Goal: Task Accomplishment & Management: Manage account settings

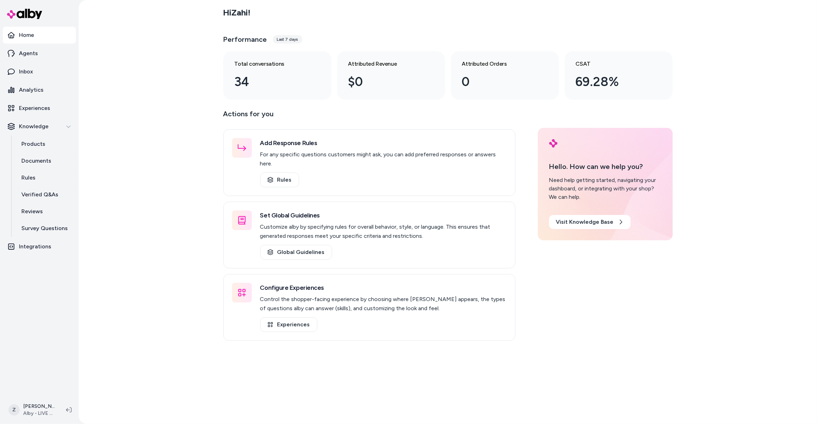
click at [180, 170] on div "Hi Zahi ! Performance Last 7 days Total conversations 34 Attributed Revenue $0 …" at bounding box center [448, 212] width 739 height 424
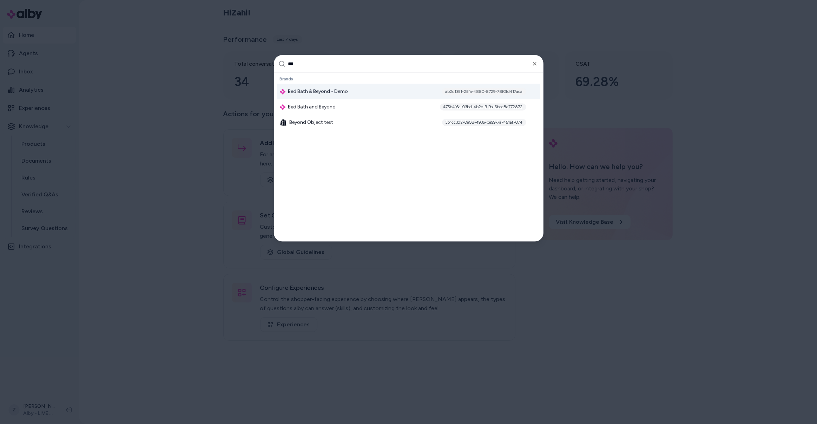
type input "****"
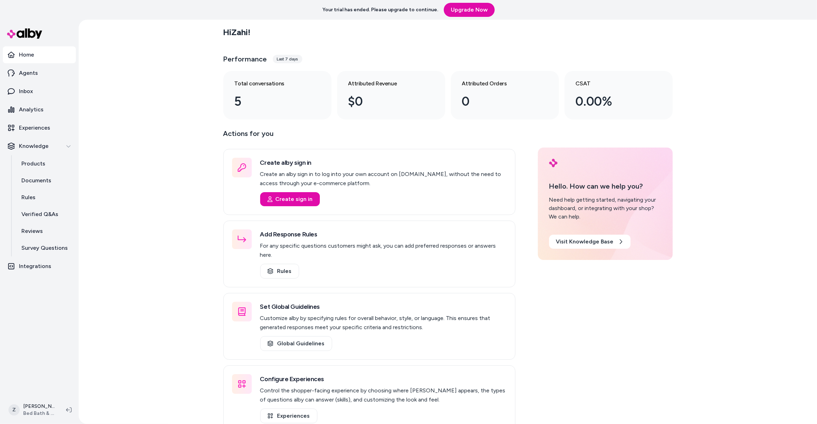
click at [118, 222] on div "Hi Zahi ! Performance Last 7 days Total conversations 5 Attributed Revenue $0 A…" at bounding box center [448, 222] width 739 height 404
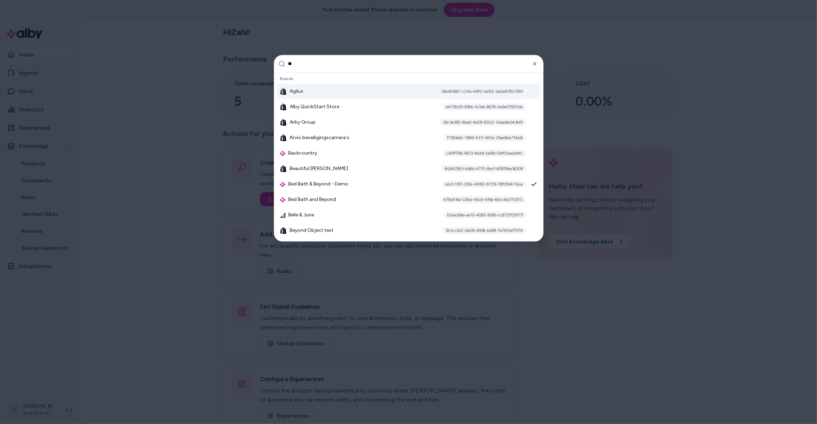
type input "***"
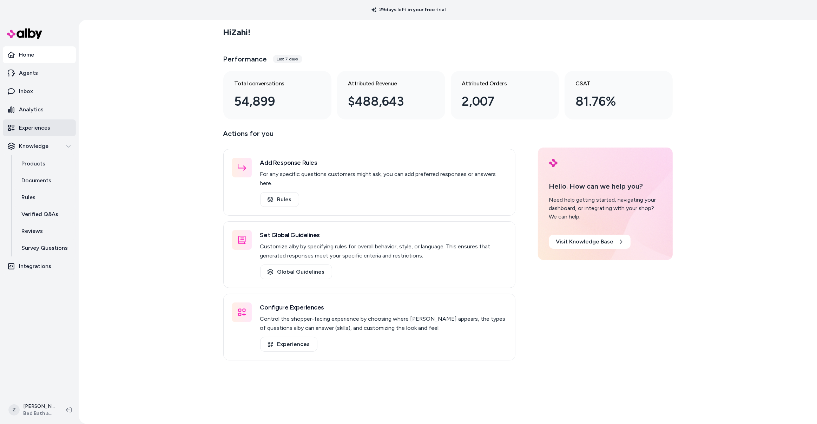
click at [67, 133] on link "Experiences" at bounding box center [39, 127] width 73 height 17
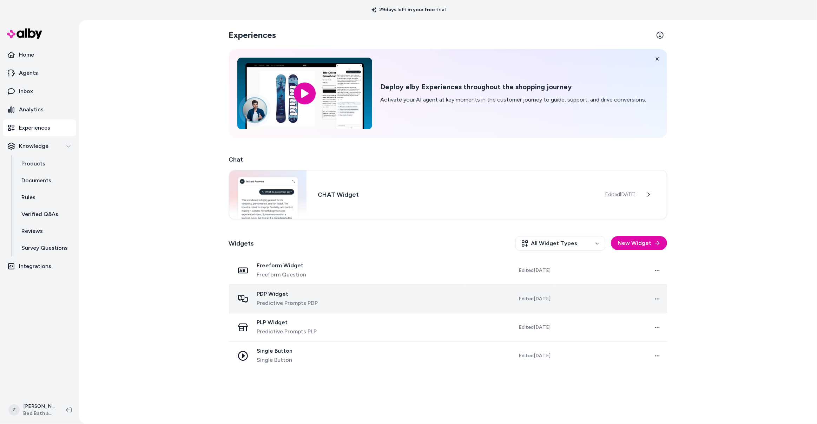
click at [289, 306] on span "Predictive Prompts PDP" at bounding box center [287, 303] width 61 height 8
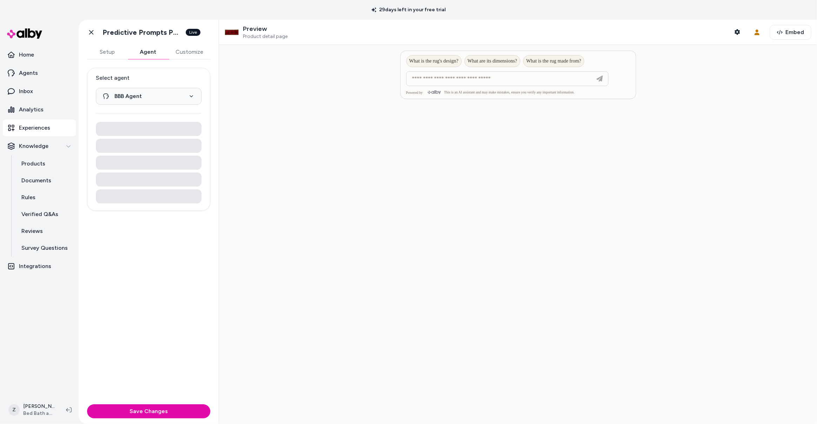
click at [158, 53] on button "Agent" at bounding box center [148, 52] width 41 height 14
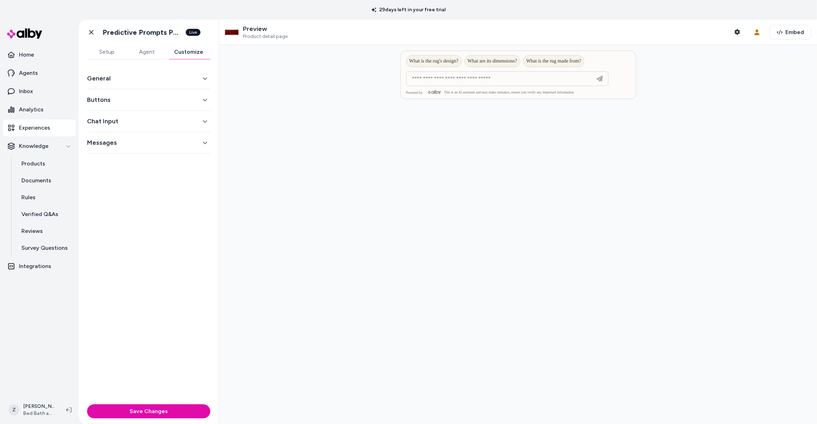
click at [183, 53] on button "Customize" at bounding box center [188, 52] width 43 height 14
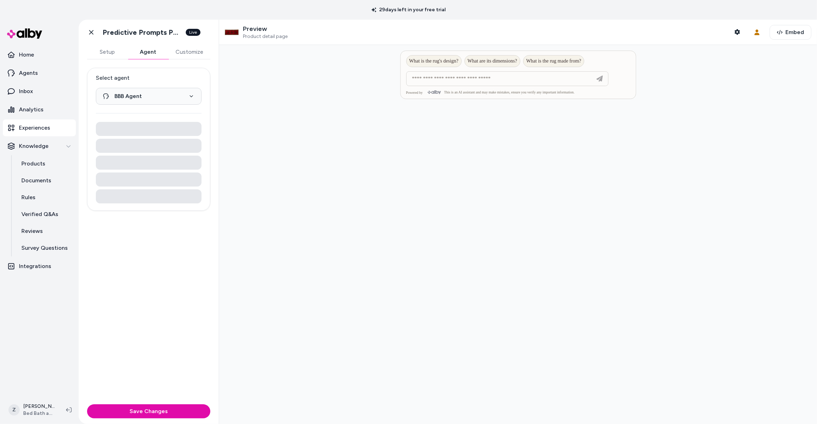
click at [156, 55] on button "Agent" at bounding box center [148, 52] width 41 height 14
click at [24, 76] on p "Agents" at bounding box center [28, 73] width 19 height 8
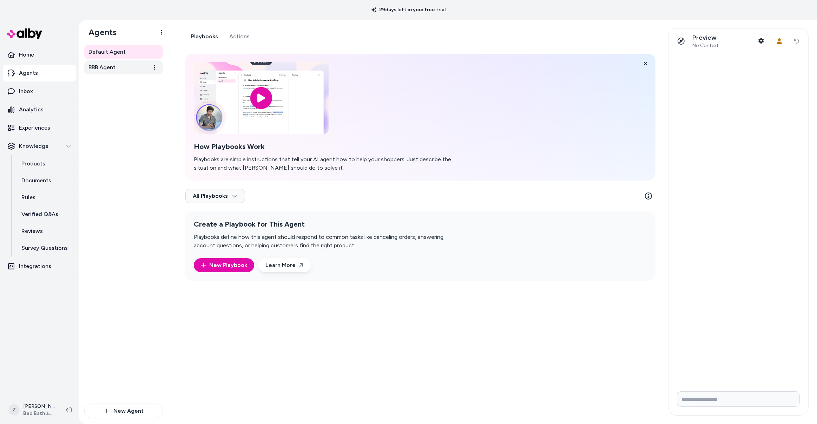
click at [126, 67] on link "BBB Agent" at bounding box center [123, 67] width 79 height 14
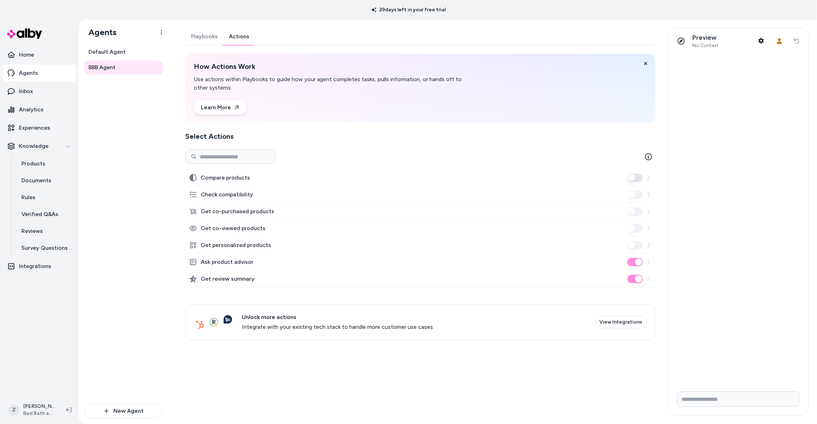
click at [244, 40] on link "Actions" at bounding box center [239, 36] width 32 height 17
click at [47, 236] on link "Reviews" at bounding box center [44, 231] width 61 height 17
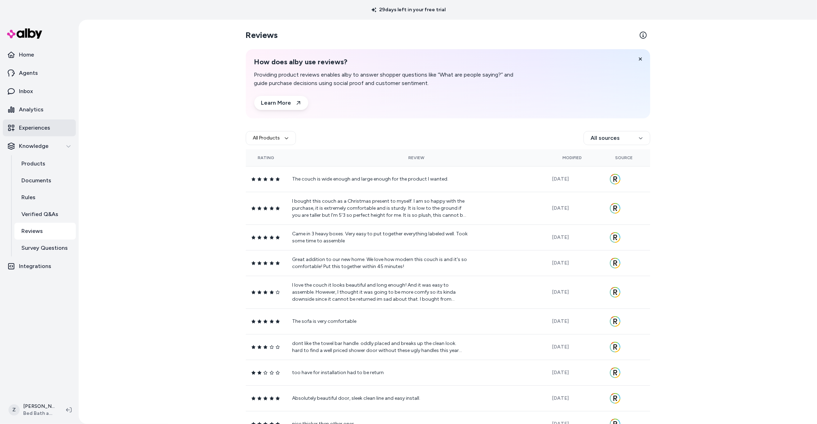
click at [38, 131] on p "Experiences" at bounding box center [34, 128] width 31 height 8
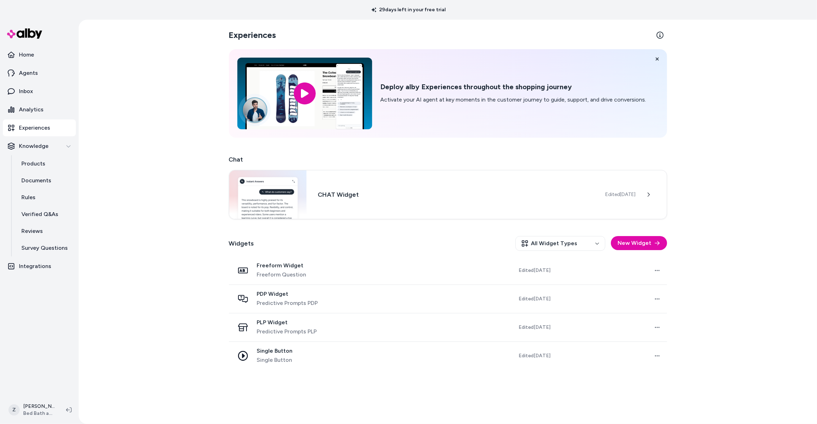
click at [269, 304] on span "Predictive Prompts PDP" at bounding box center [287, 303] width 61 height 8
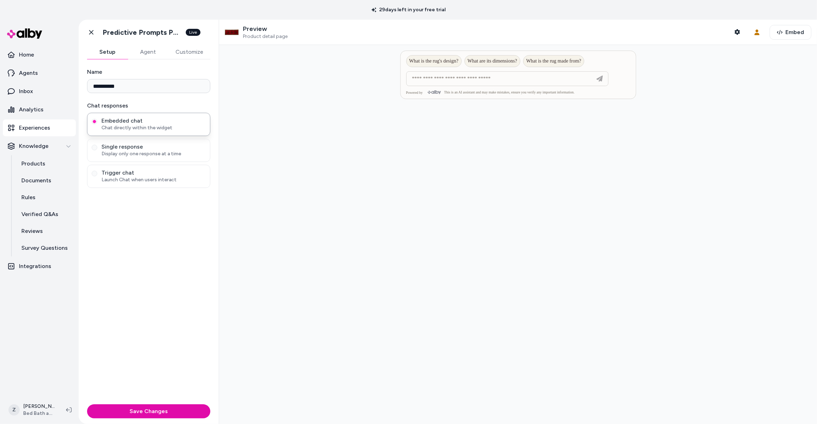
click at [198, 53] on button "Customize" at bounding box center [190, 52] width 42 height 14
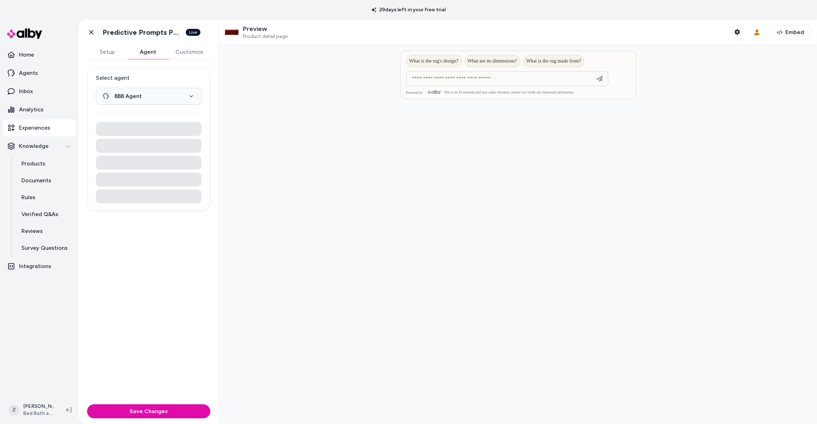
click at [159, 54] on button "Agent" at bounding box center [148, 52] width 41 height 14
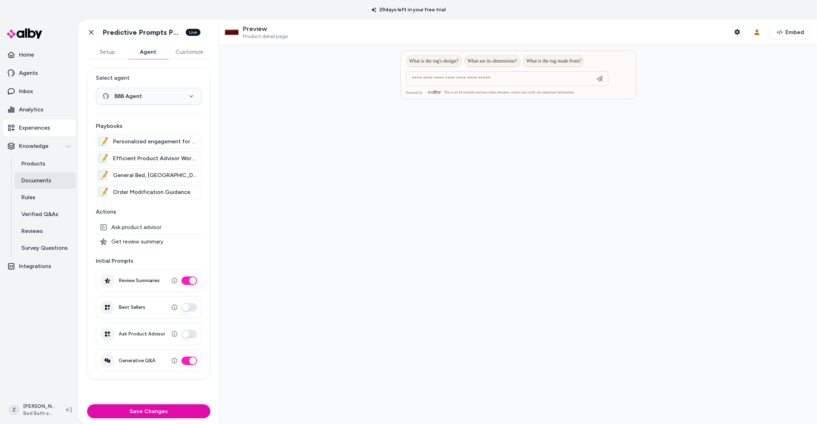
click at [45, 173] on link "Documents" at bounding box center [44, 180] width 61 height 17
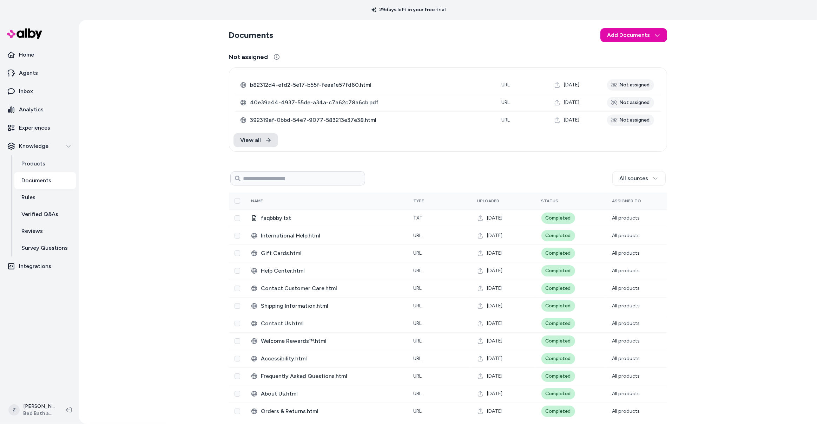
scroll to position [1, 0]
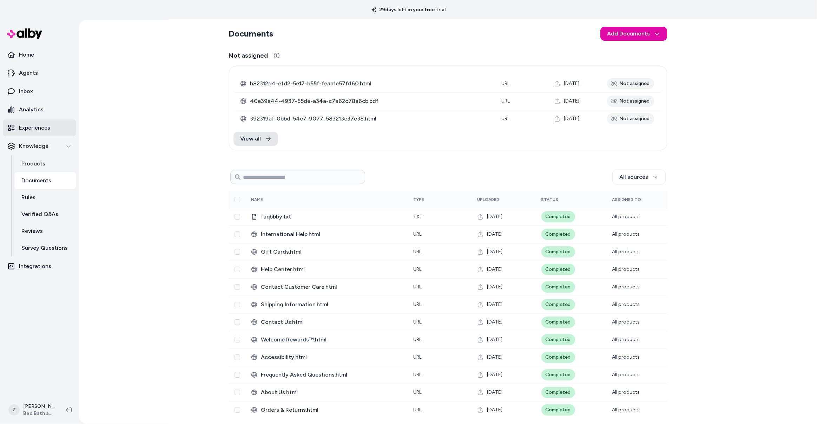
click at [60, 129] on link "Experiences" at bounding box center [39, 127] width 73 height 17
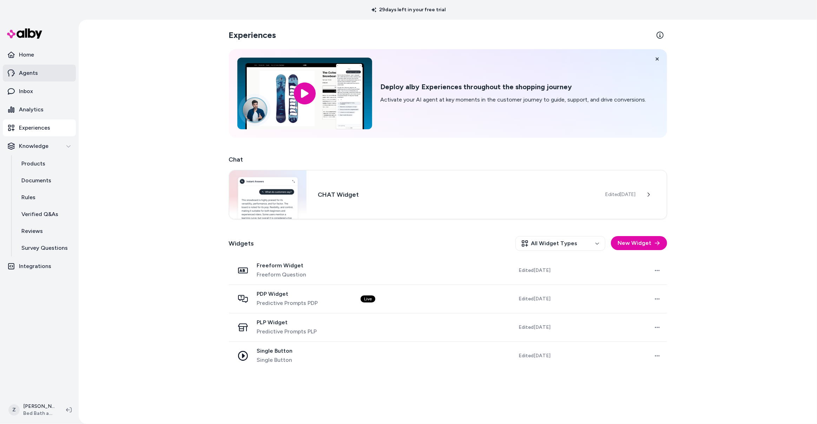
click at [52, 80] on link "Agents" at bounding box center [39, 73] width 73 height 17
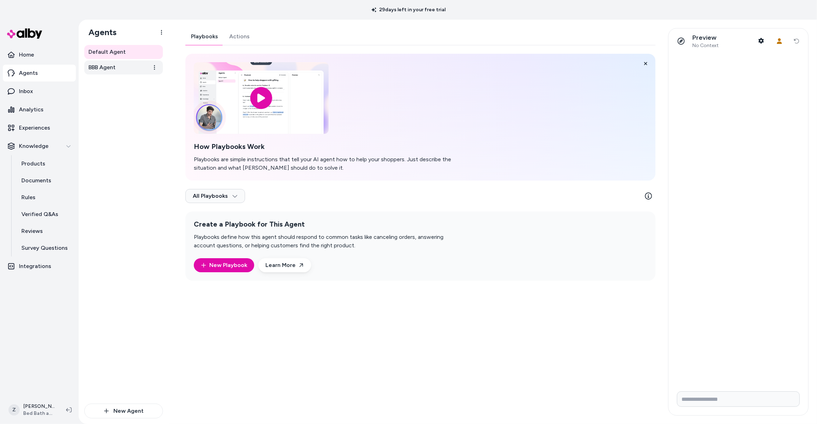
click at [123, 69] on link "BBB Agent" at bounding box center [123, 67] width 79 height 14
